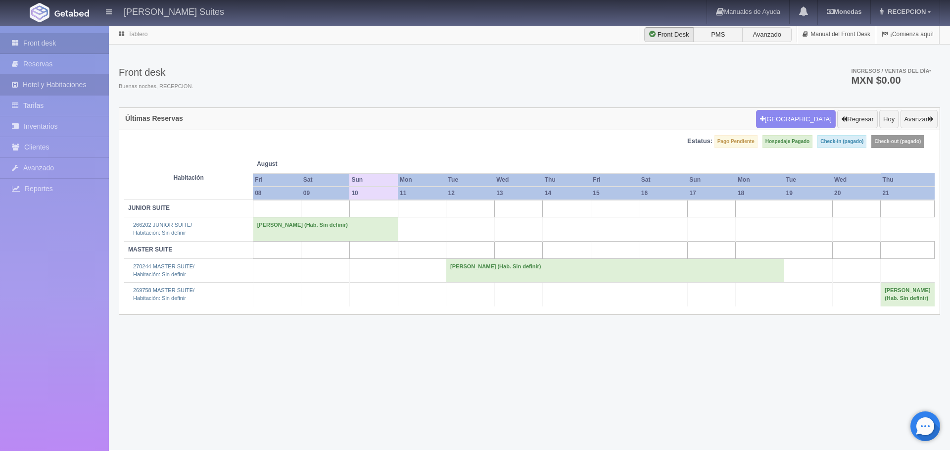
click at [98, 81] on link "Hotel y Habitaciones" at bounding box center [54, 85] width 109 height 20
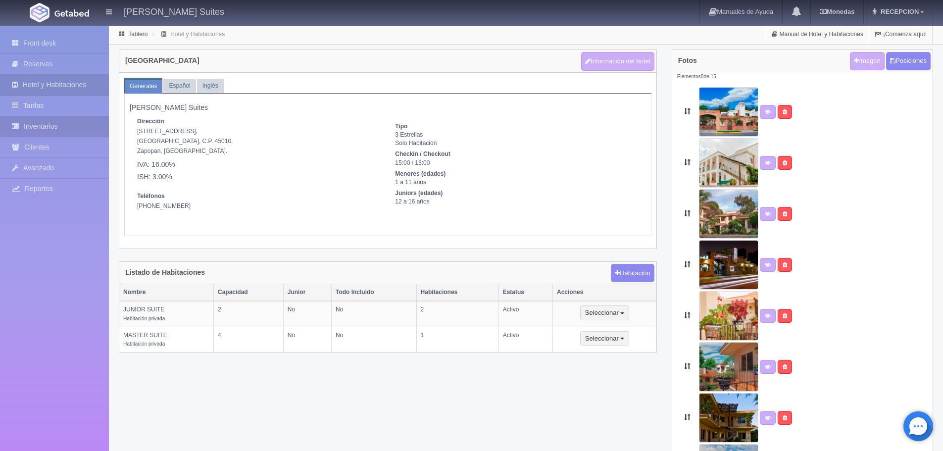
click at [90, 119] on link "Inventarios" at bounding box center [54, 126] width 109 height 20
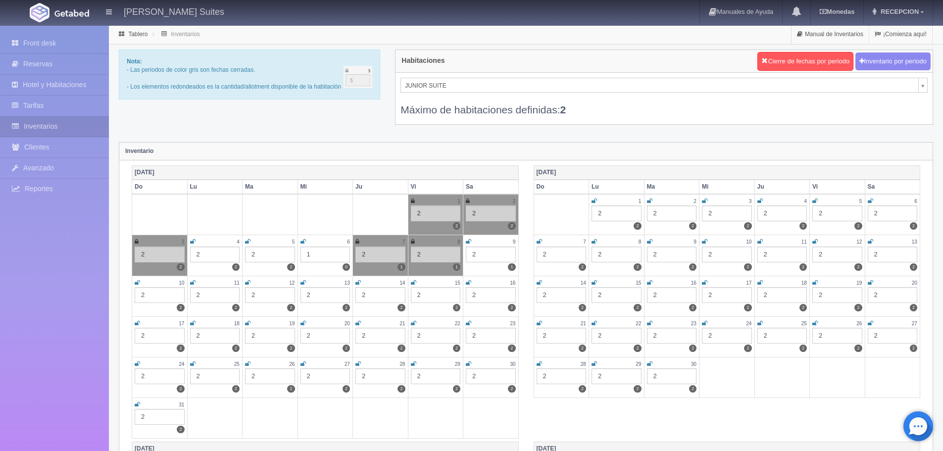
click at [302, 285] on icon at bounding box center [302, 283] width 5 height 6
click at [300, 285] on icon at bounding box center [302, 283] width 4 height 6
click at [310, 293] on div "2" at bounding box center [325, 295] width 50 height 16
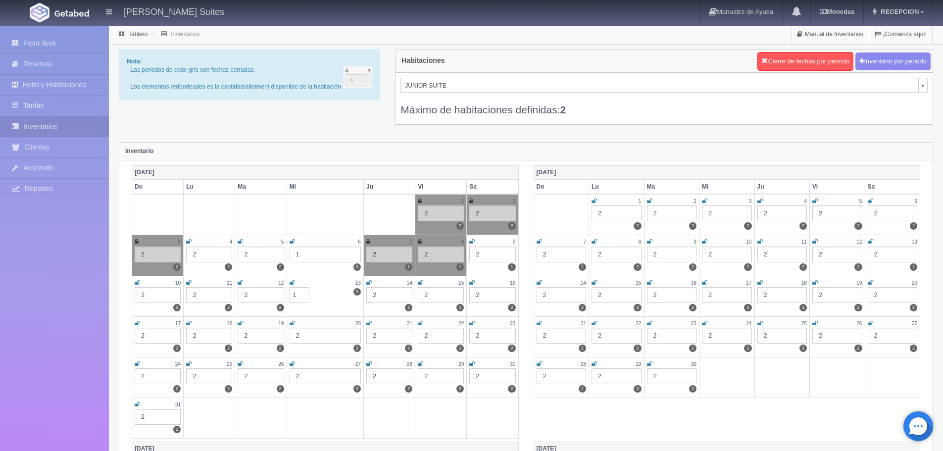
type input "1"
click at [372, 286] on div "14" at bounding box center [389, 283] width 46 height 8
click at [376, 299] on div "2" at bounding box center [389, 295] width 46 height 16
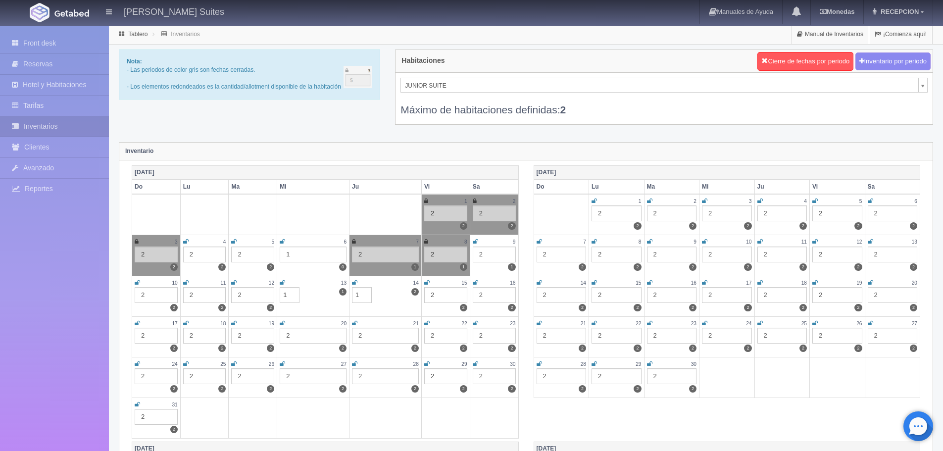
type input "1"
click at [148, 294] on div "2" at bounding box center [156, 295] width 43 height 16
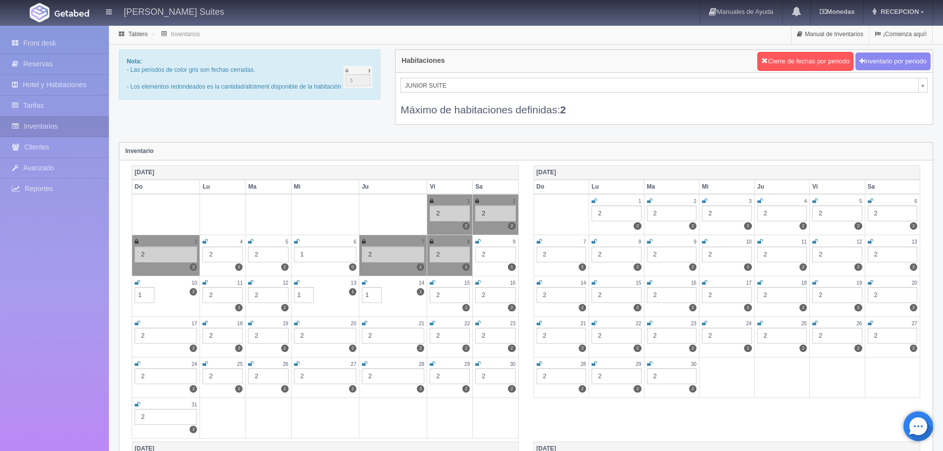
type input "1"
click at [441, 298] on div "2" at bounding box center [450, 295] width 40 height 16
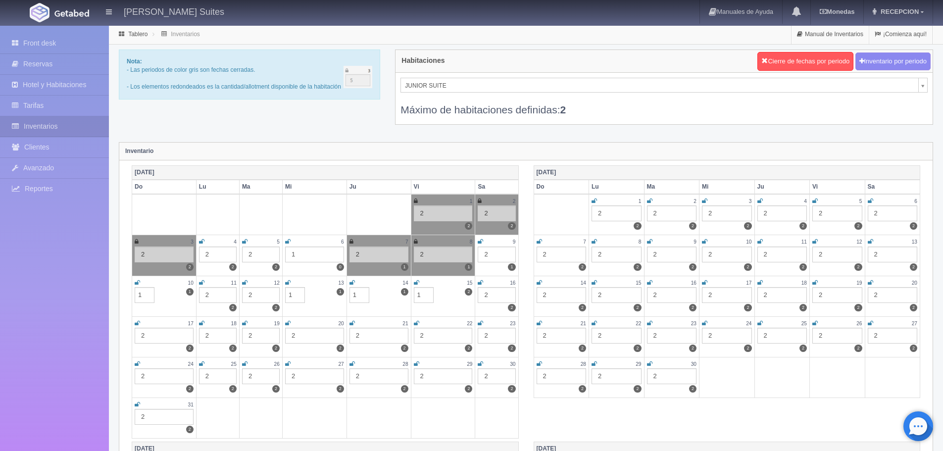
type input "1"
click at [579, 428] on div "Agosto 2025 Do Lu Ma Mi Ju Vi Sa 1 2 2 2 2 2 3 2 2 4 2 2 5 2 2 6 1 0 7 2 1 8 2 …" at bounding box center [525, 303] width 803 height 276
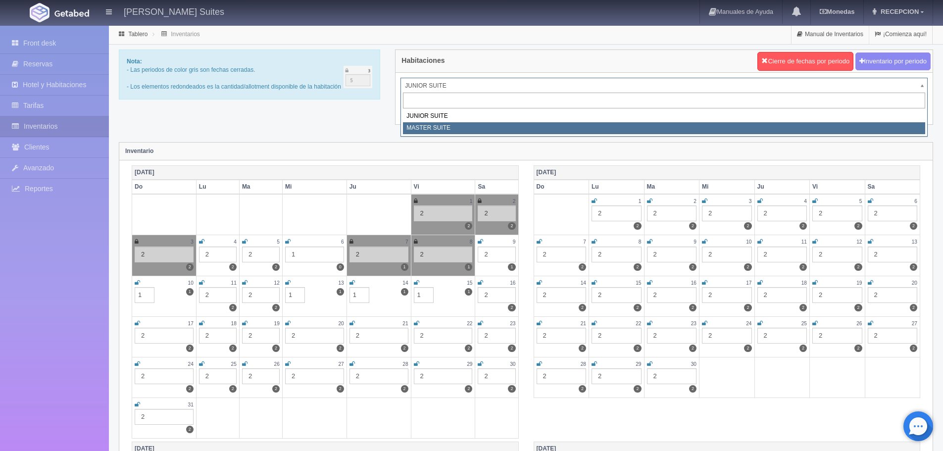
select select "305"
